Goal: Task Accomplishment & Management: Use online tool/utility

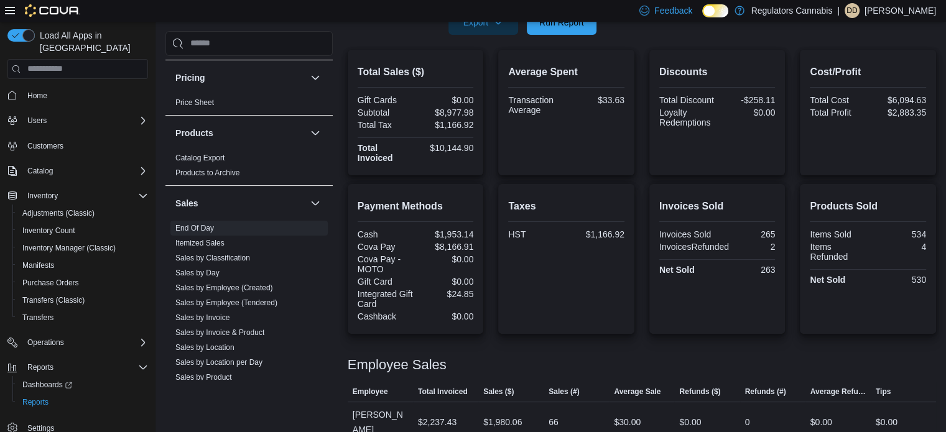
scroll to position [145, 0]
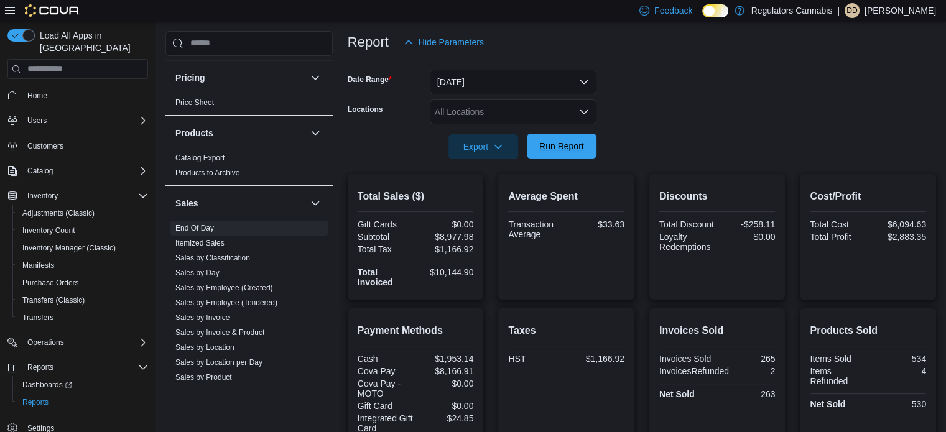
click at [569, 149] on span "Run Report" at bounding box center [561, 146] width 45 height 12
